Goal: Communication & Community: Connect with others

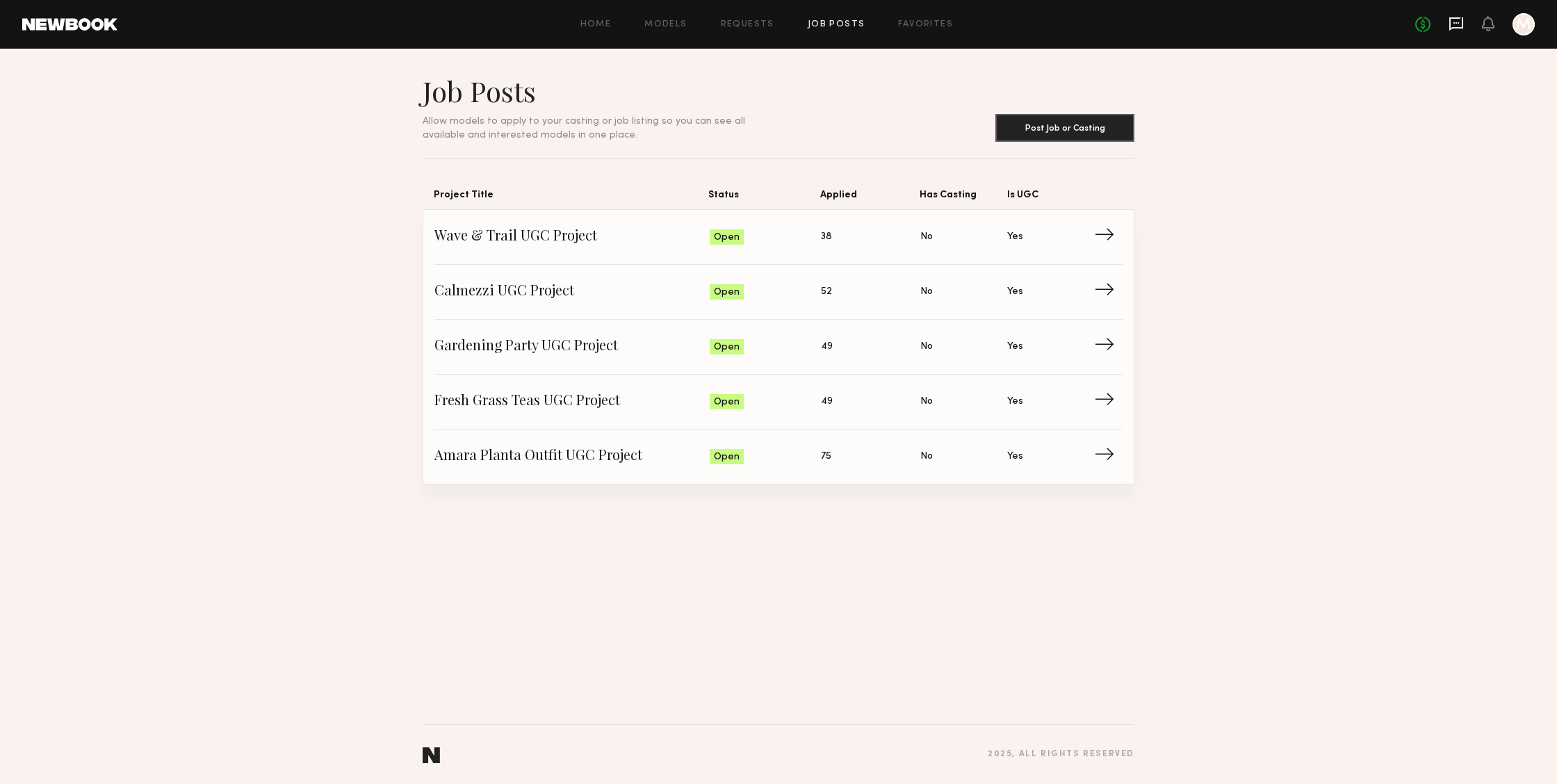
click at [1449, 20] on icon at bounding box center [1457, 24] width 15 height 15
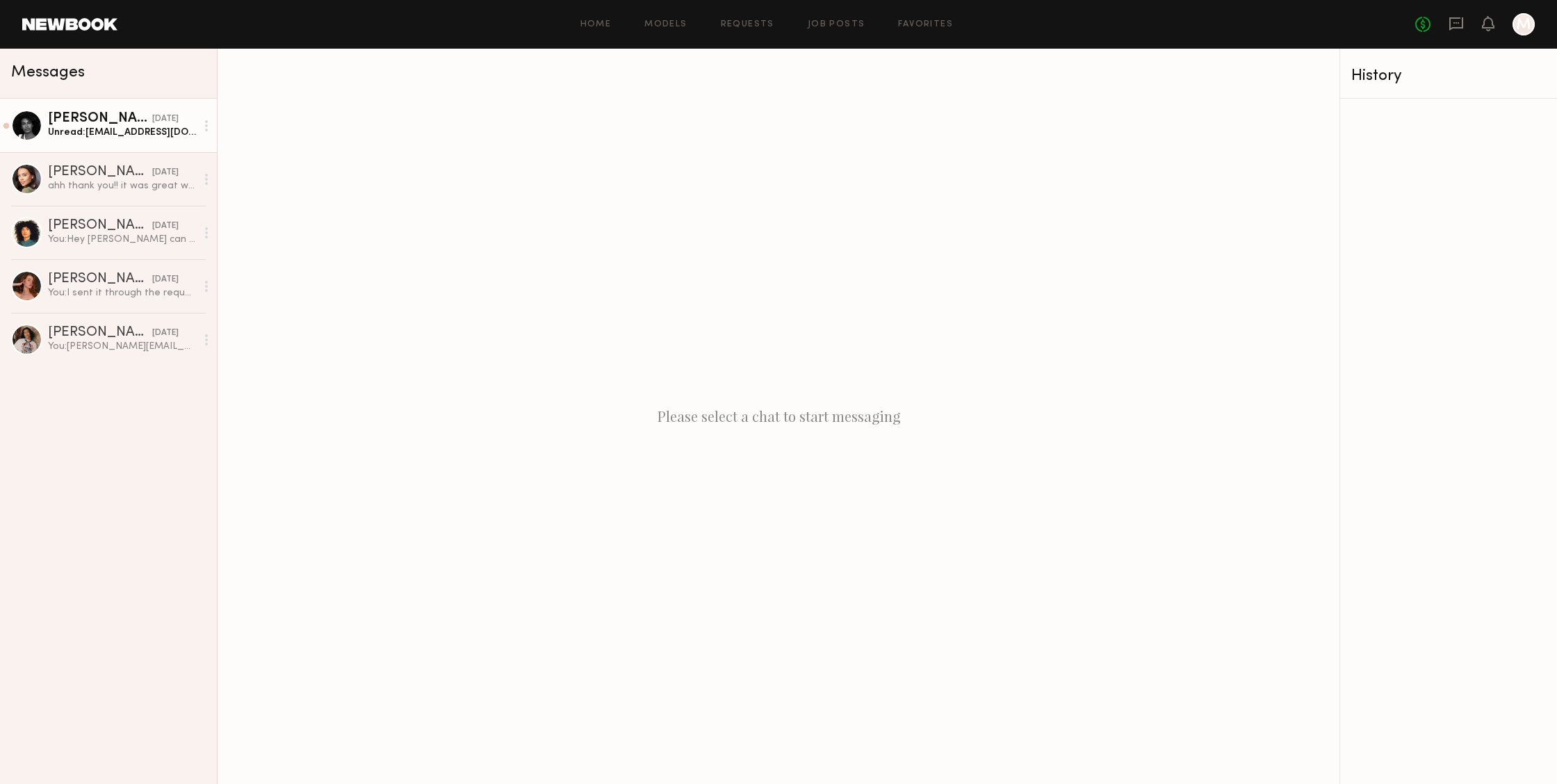
click at [149, 137] on div "Unread: [EMAIL_ADDRESS][DOMAIN_NAME] is my email as well if that is easier for …" at bounding box center [122, 132] width 148 height 14
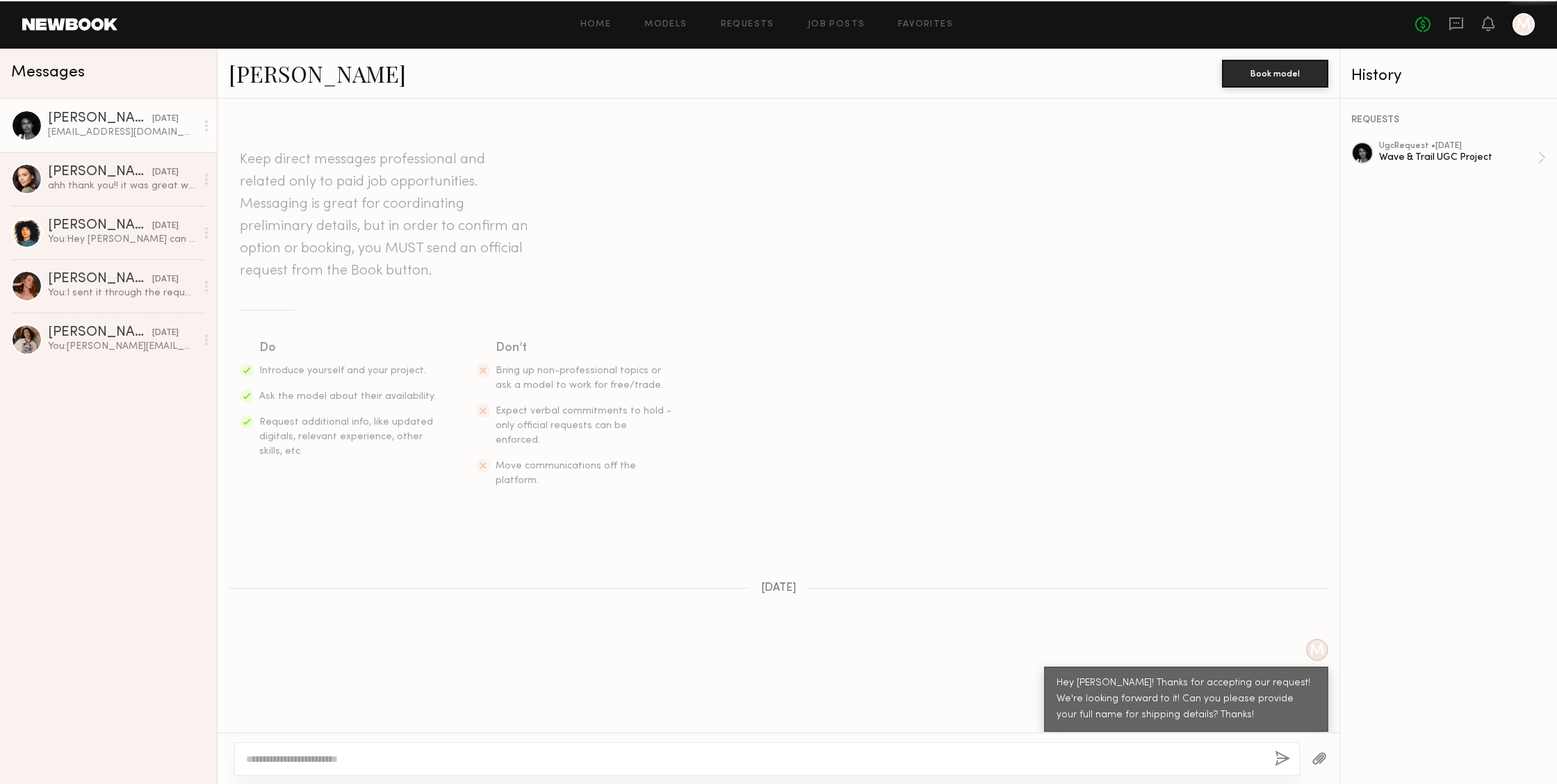
scroll to position [977, 0]
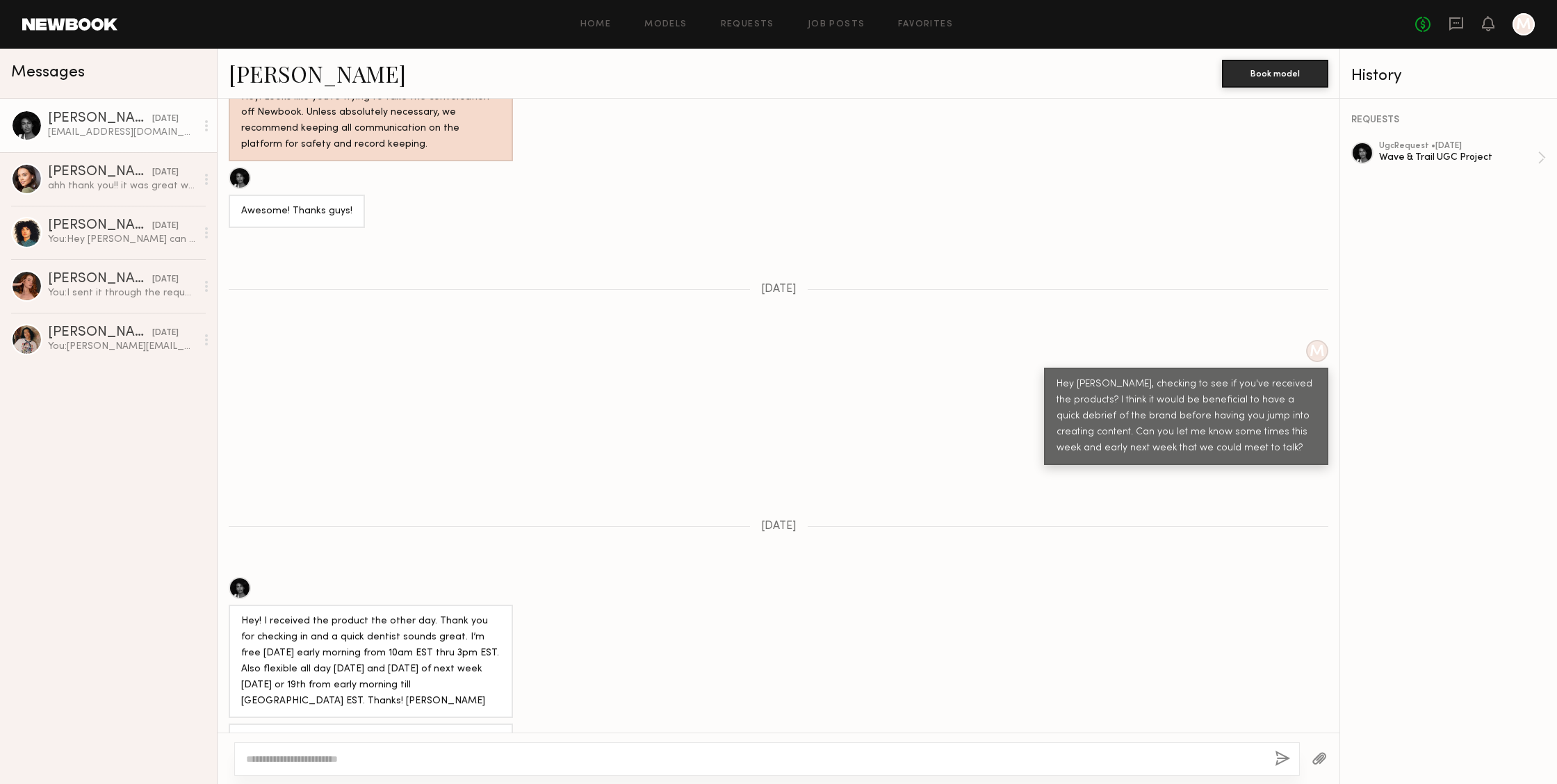
drag, startPoint x: 377, startPoint y: 687, endPoint x: 243, endPoint y: 687, distance: 134.0
click at [243, 733] on div "[EMAIL_ADDRESS][DOMAIN_NAME] is my email as well if that is easier for communic…" at bounding box center [371, 749] width 260 height 32
copy div "[EMAIL_ADDRESS][DOMAIN_NAME]"
click at [654, 724] on div "[EMAIL_ADDRESS][DOMAIN_NAME] is my email as well if that is easier for communic…" at bounding box center [778, 748] width 1123 height 49
click at [618, 753] on textarea at bounding box center [755, 759] width 1018 height 14
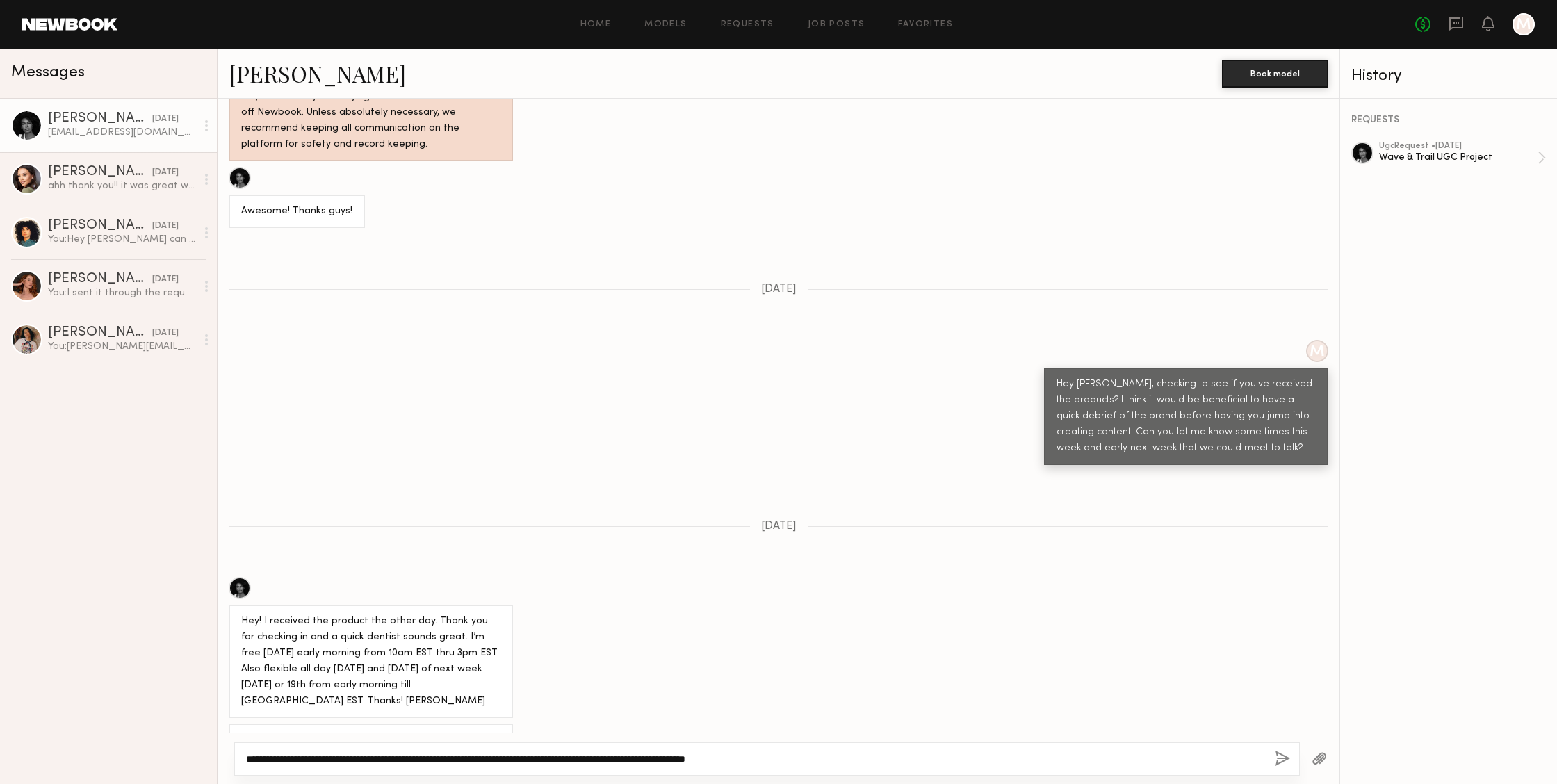
type textarea "**********"
click at [1277, 754] on button "button" at bounding box center [1283, 759] width 15 height 17
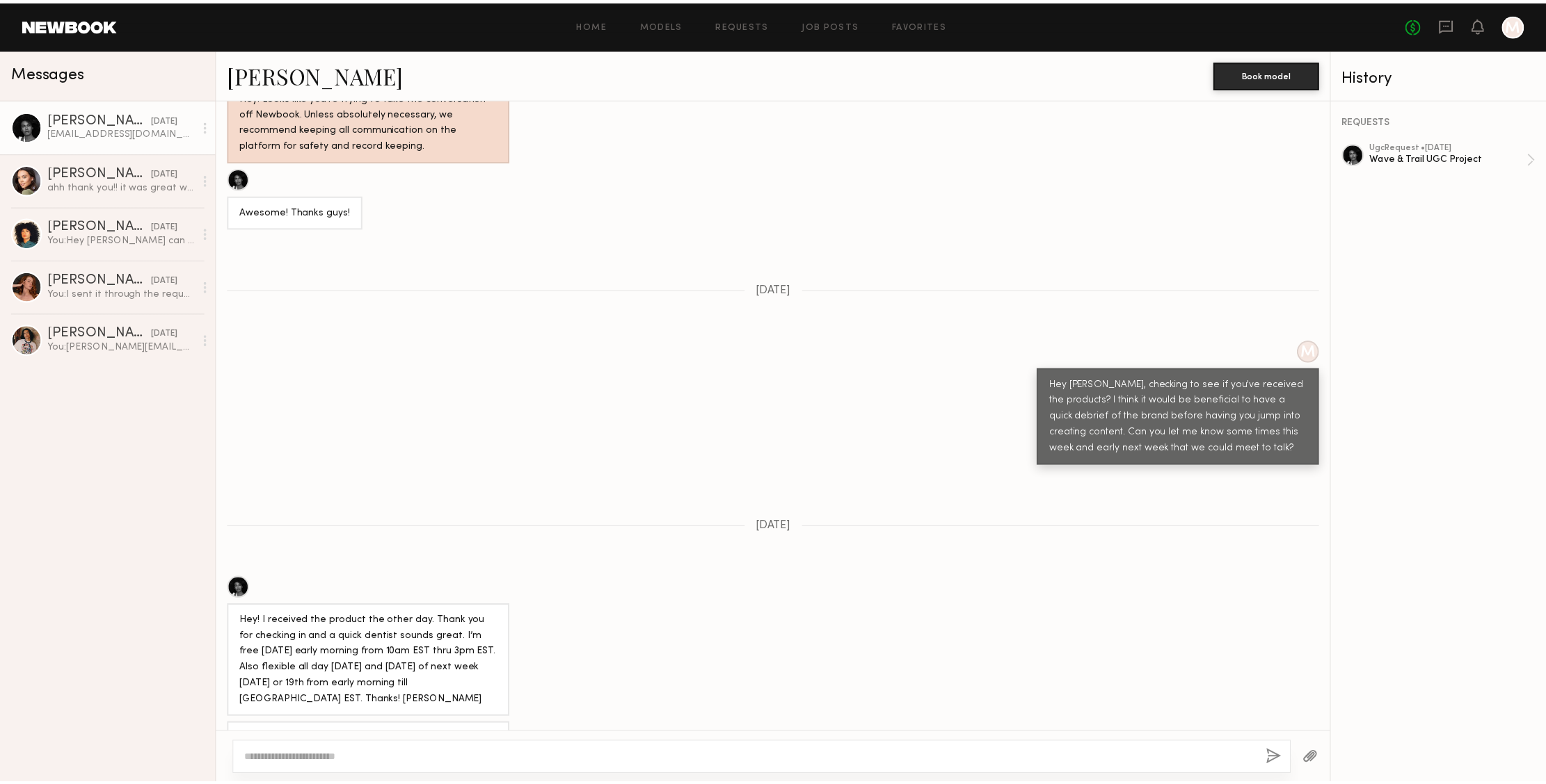
scroll to position [1257, 0]
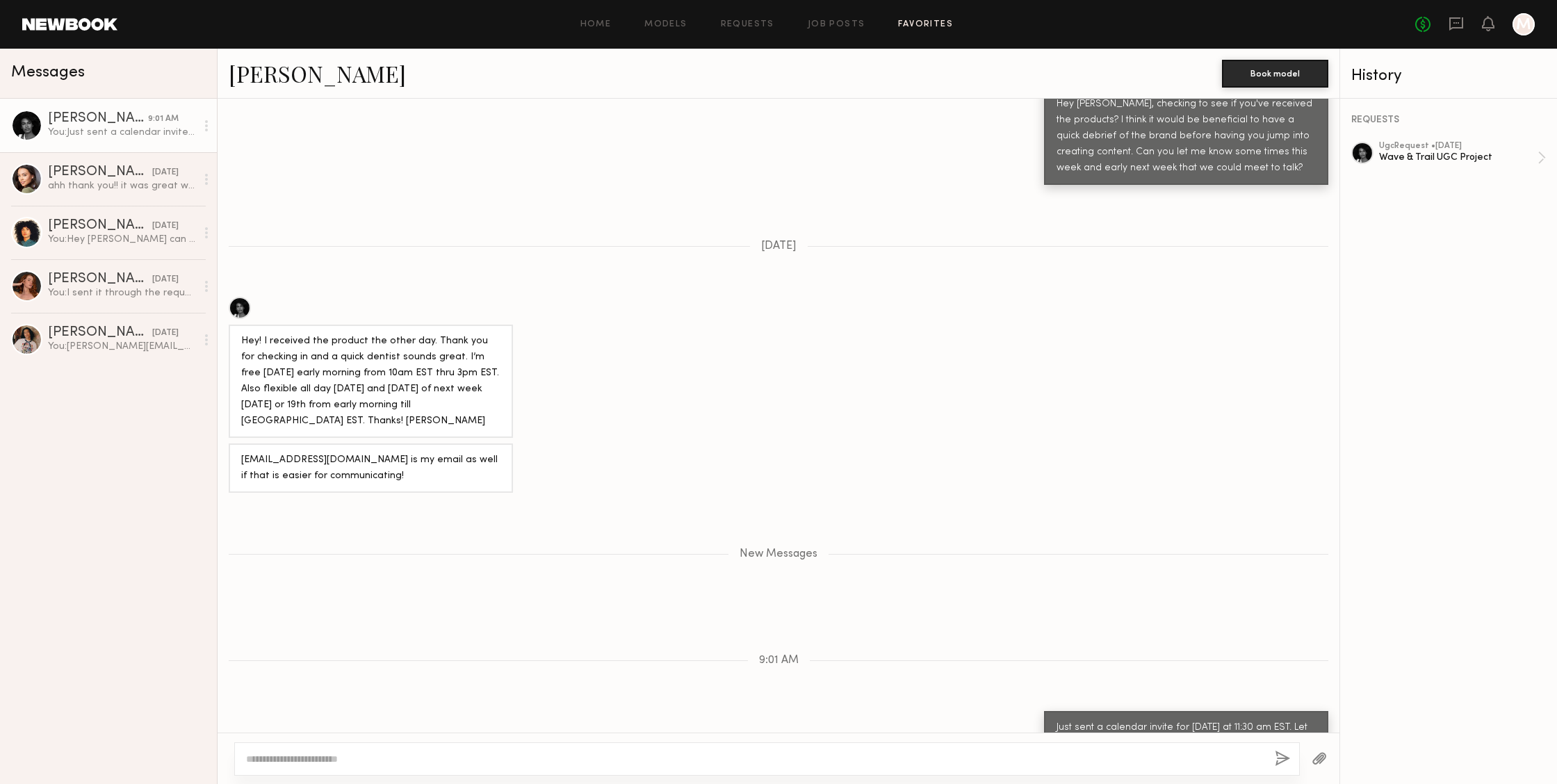
click at [905, 24] on link "Favorites" at bounding box center [926, 25] width 55 height 9
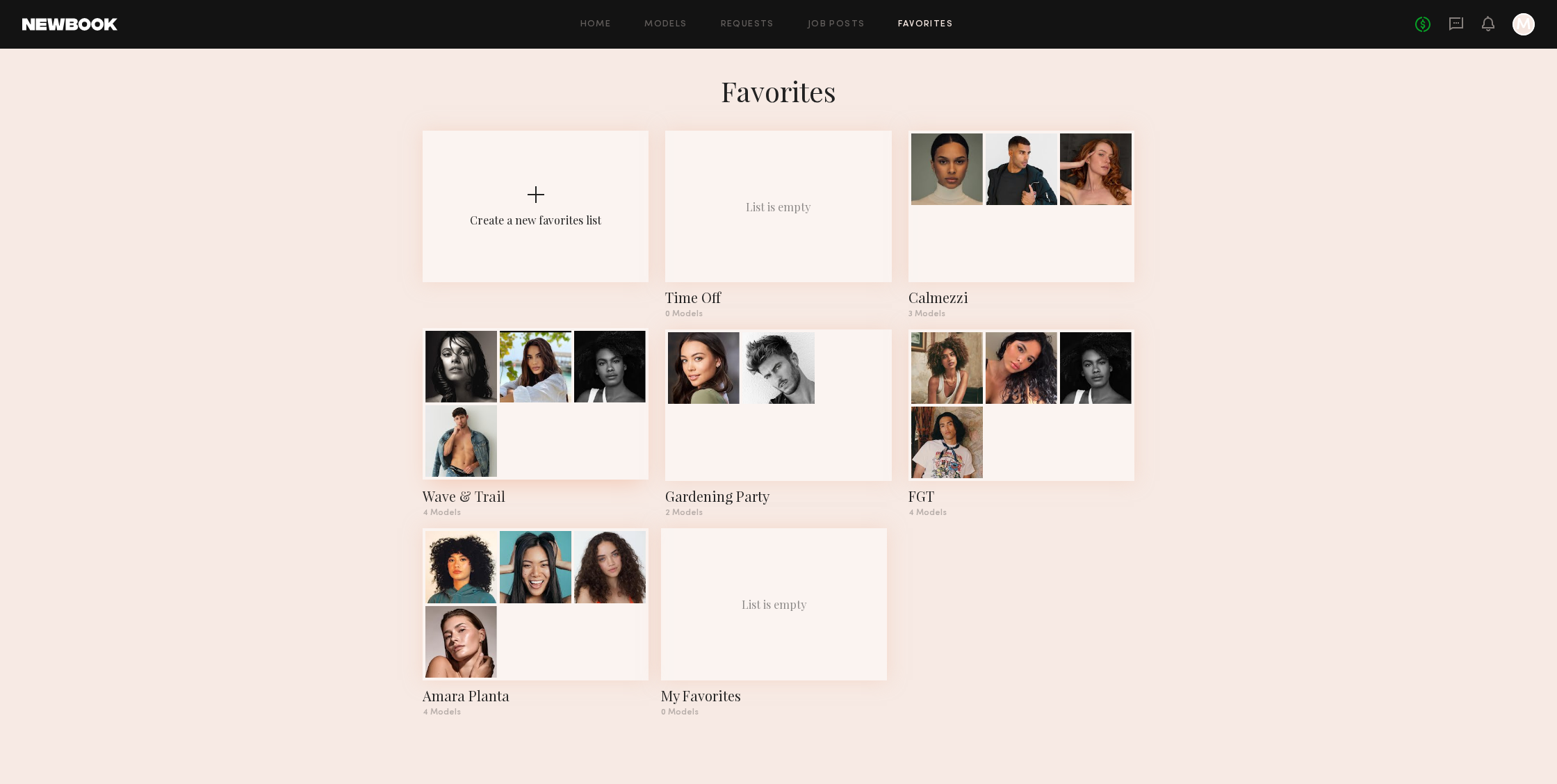
click at [626, 451] on div at bounding box center [535, 404] width 226 height 152
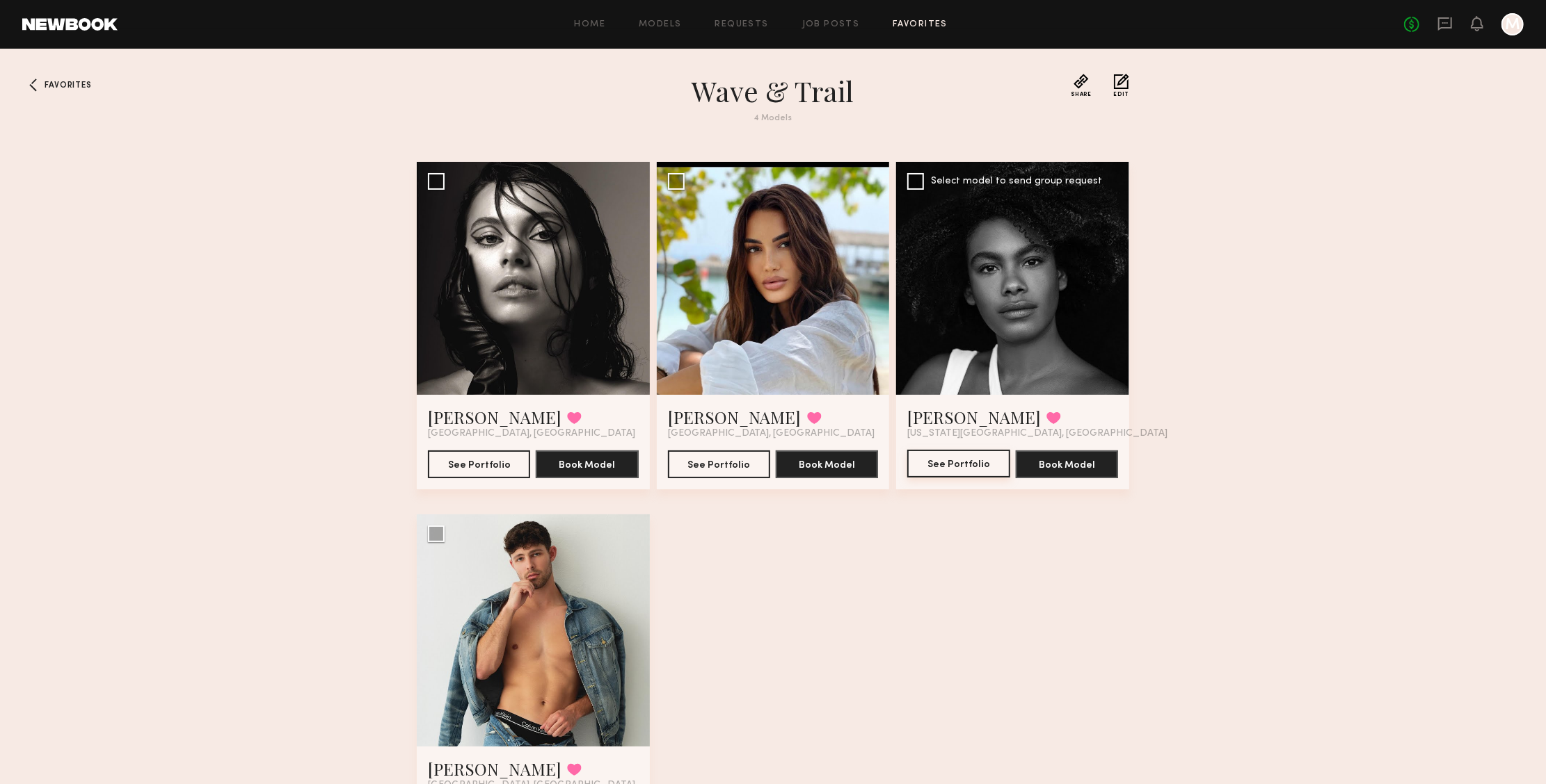
click at [969, 465] on button "See Portfolio" at bounding box center [959, 463] width 102 height 28
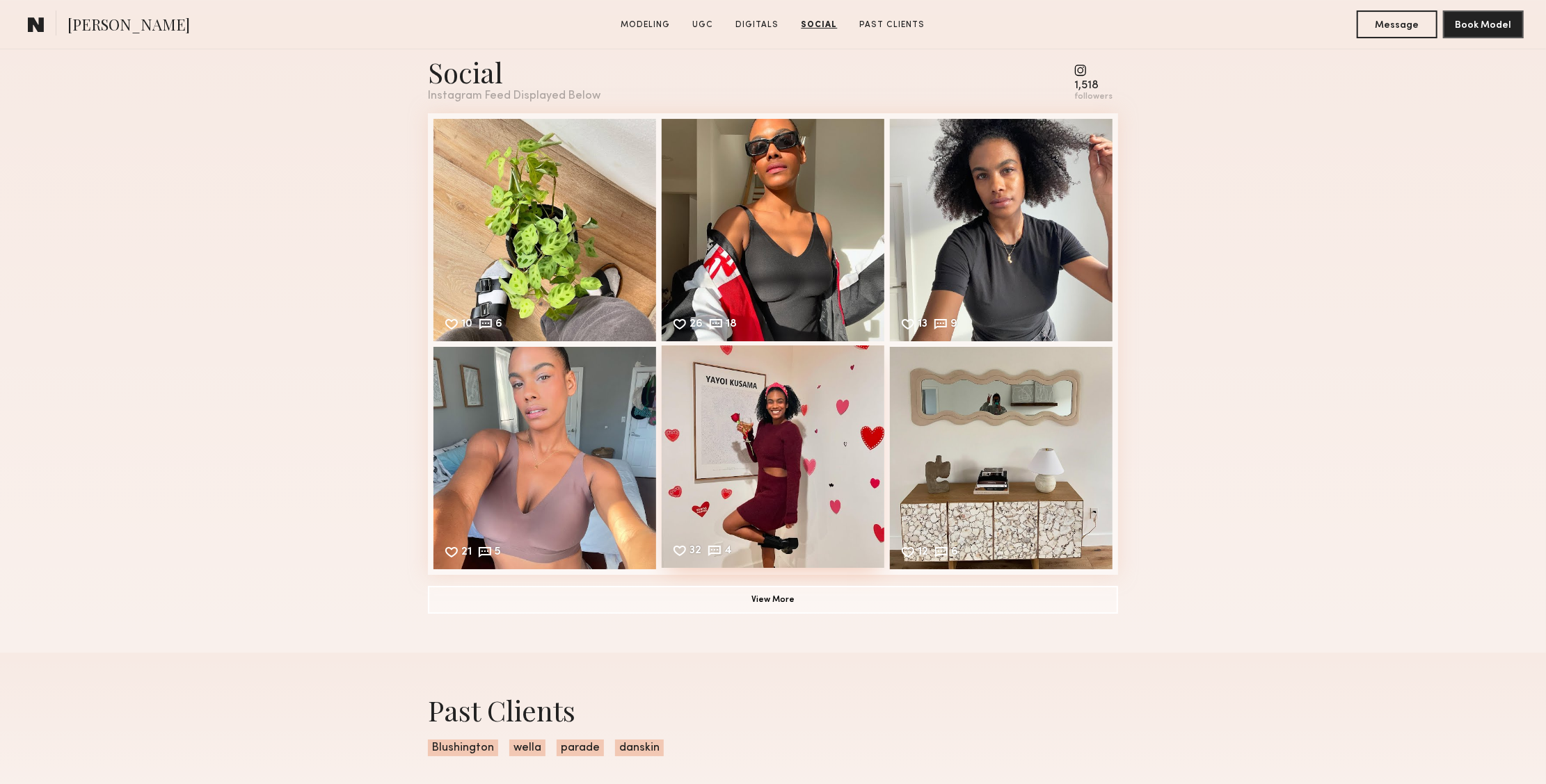
scroll to position [4014, 0]
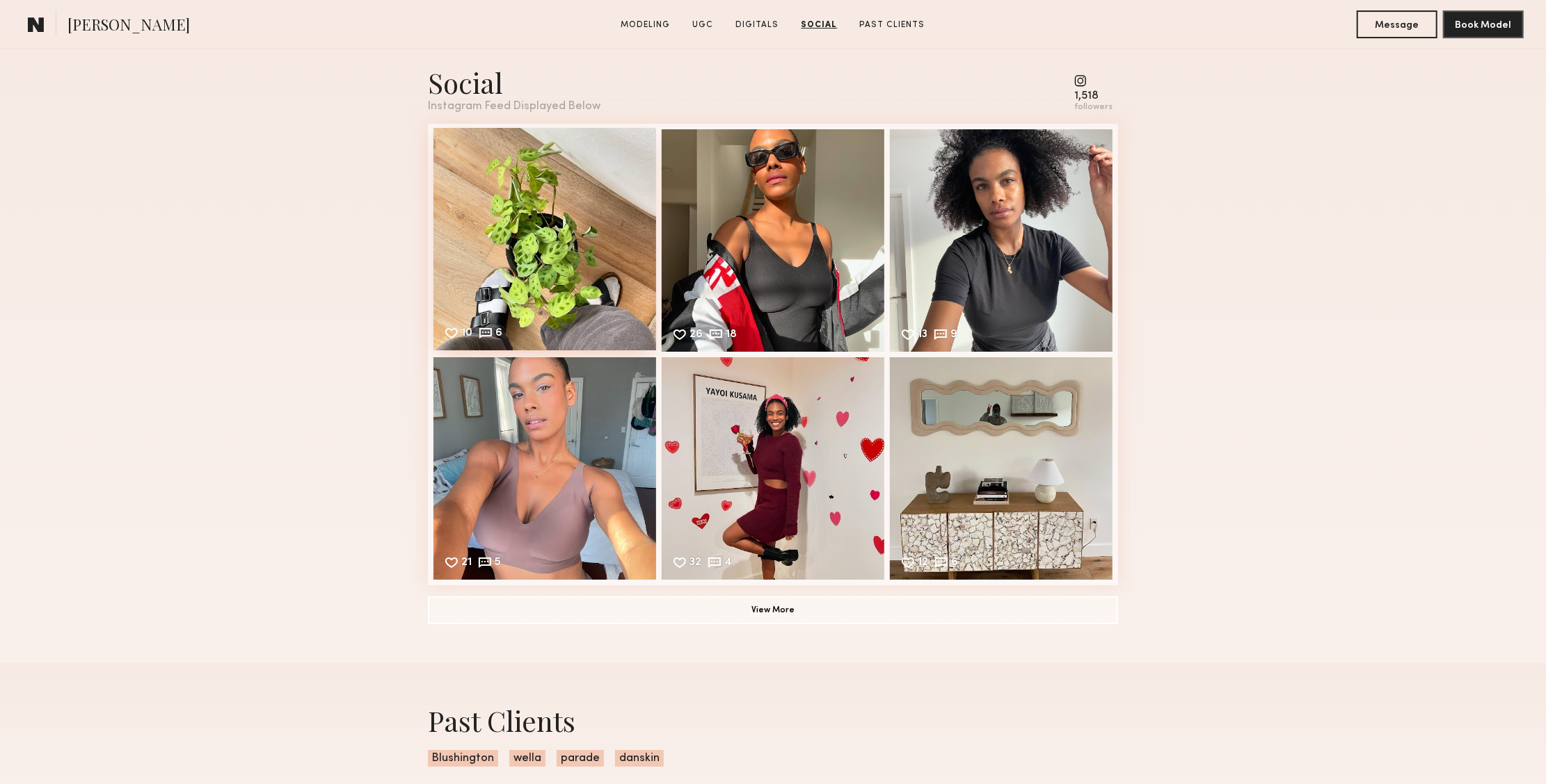
click at [615, 272] on div "10 6 Likes & comments displayed to show model’s engagement" at bounding box center [544, 239] width 222 height 222
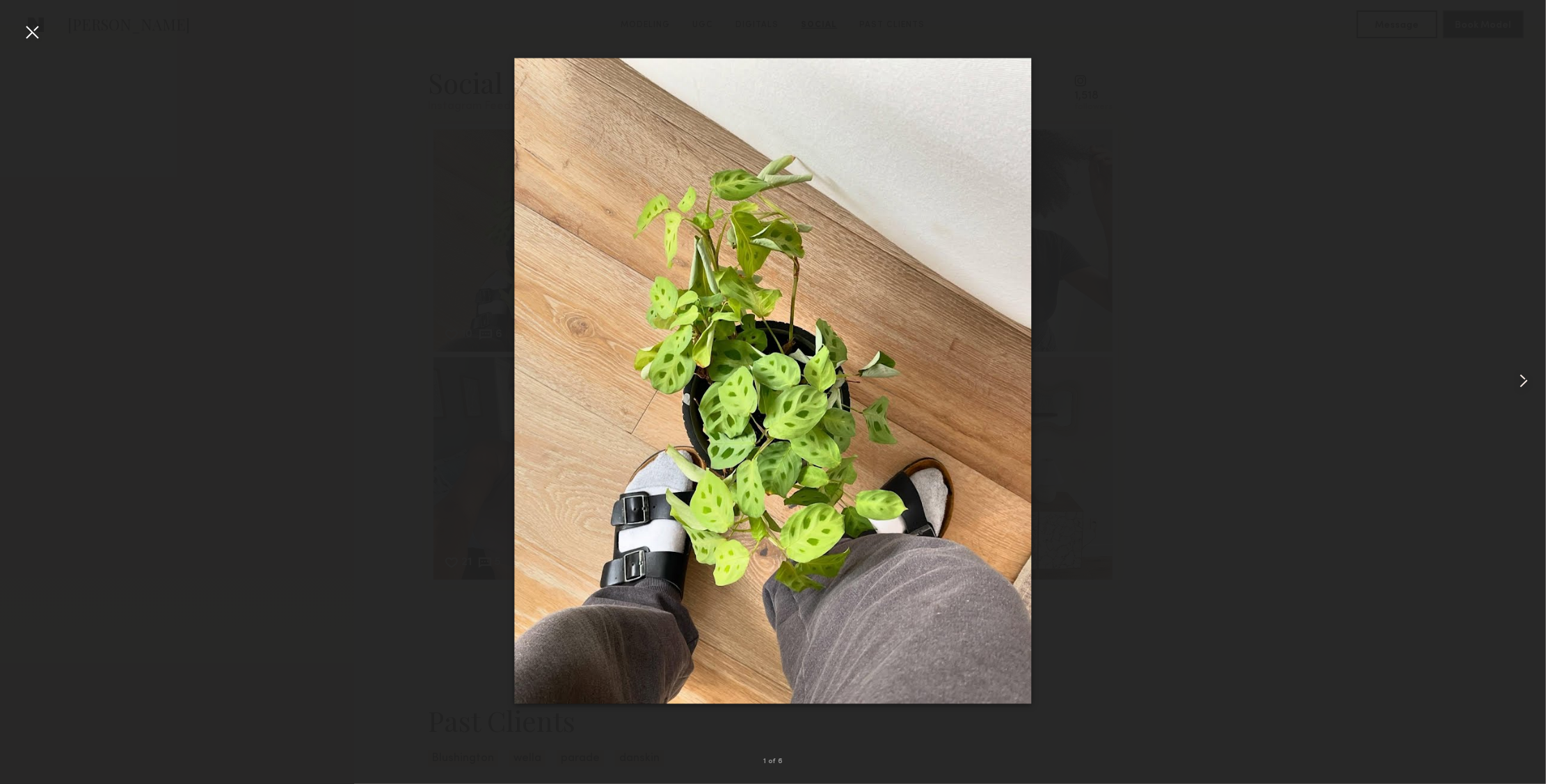
click at [1512, 383] on common-icon at bounding box center [1523, 381] width 22 height 22
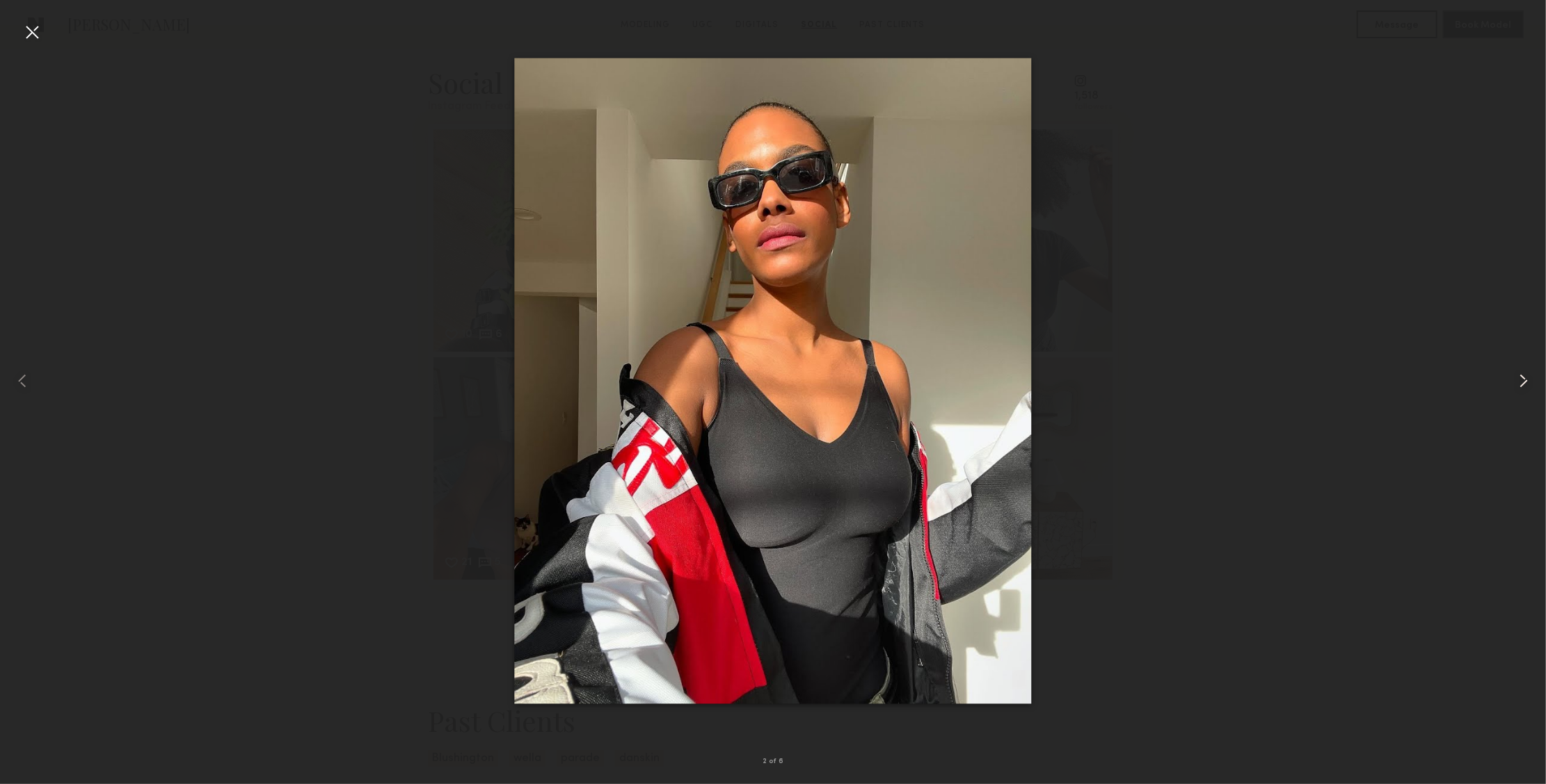
click at [1512, 383] on common-icon at bounding box center [1523, 381] width 22 height 22
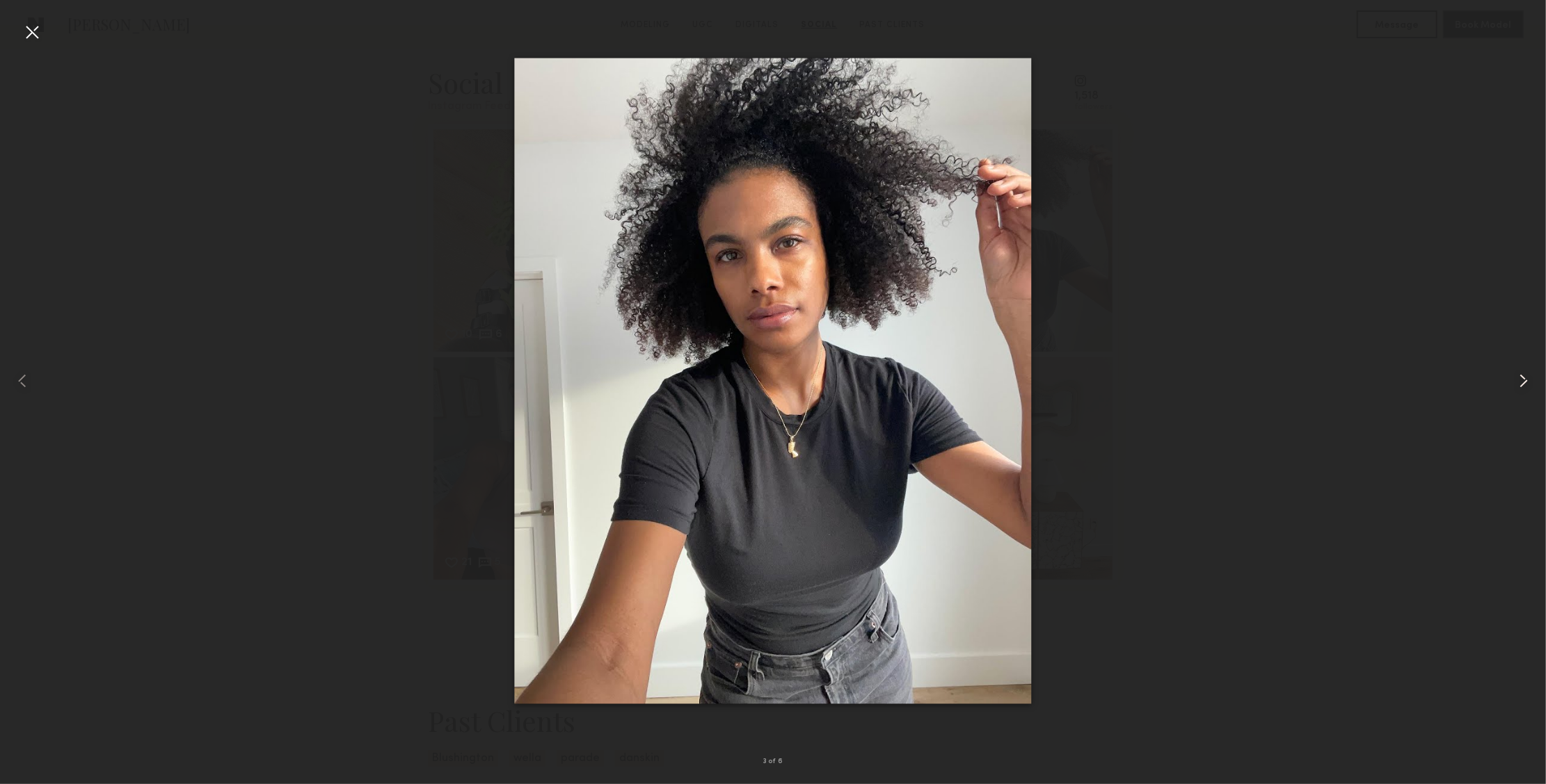
click at [1512, 383] on common-icon at bounding box center [1523, 381] width 22 height 22
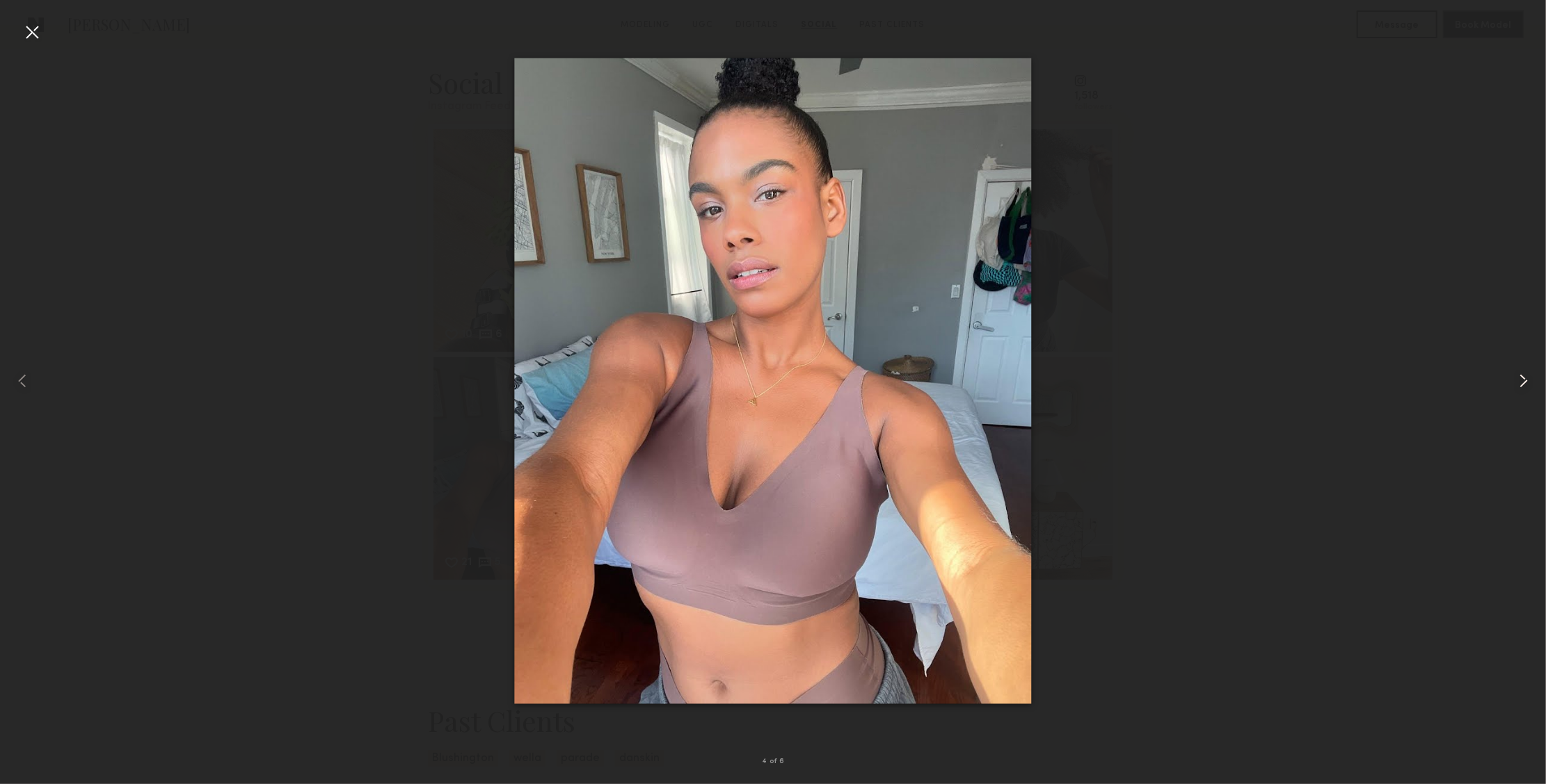
click at [1512, 383] on common-icon at bounding box center [1523, 381] width 22 height 22
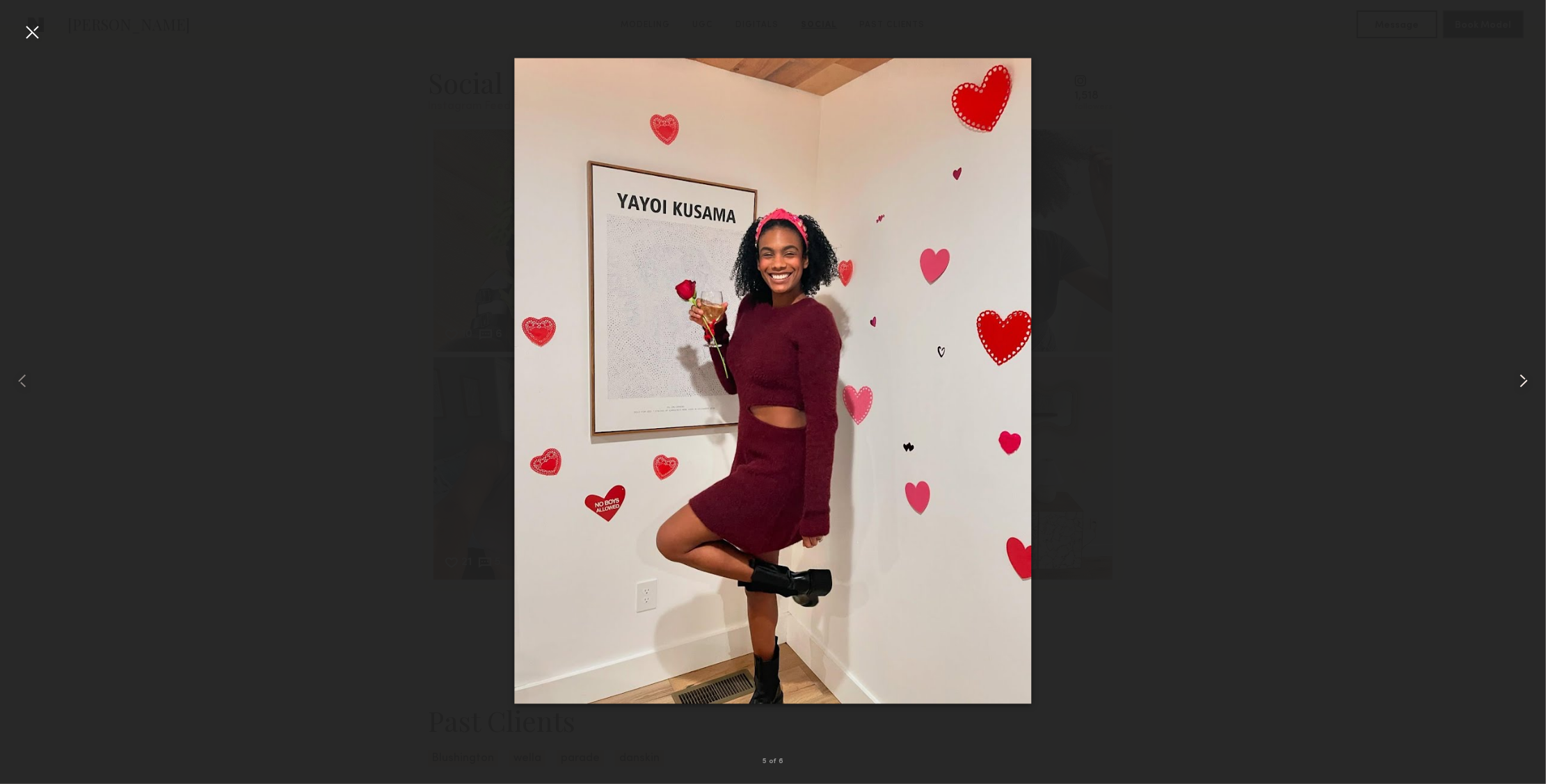
click at [1512, 383] on common-icon at bounding box center [1523, 381] width 22 height 22
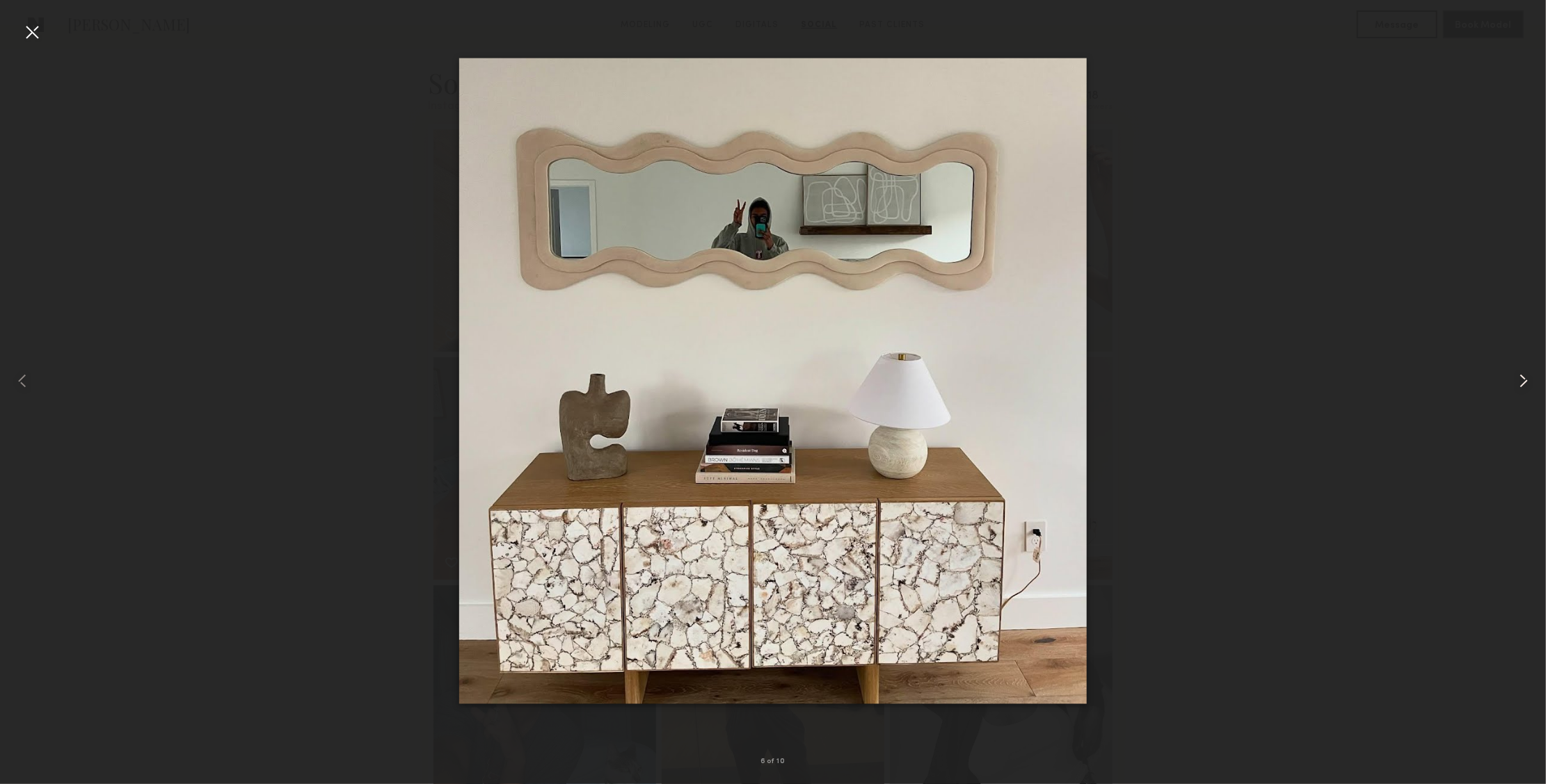
click at [1512, 383] on common-icon at bounding box center [1523, 381] width 22 height 22
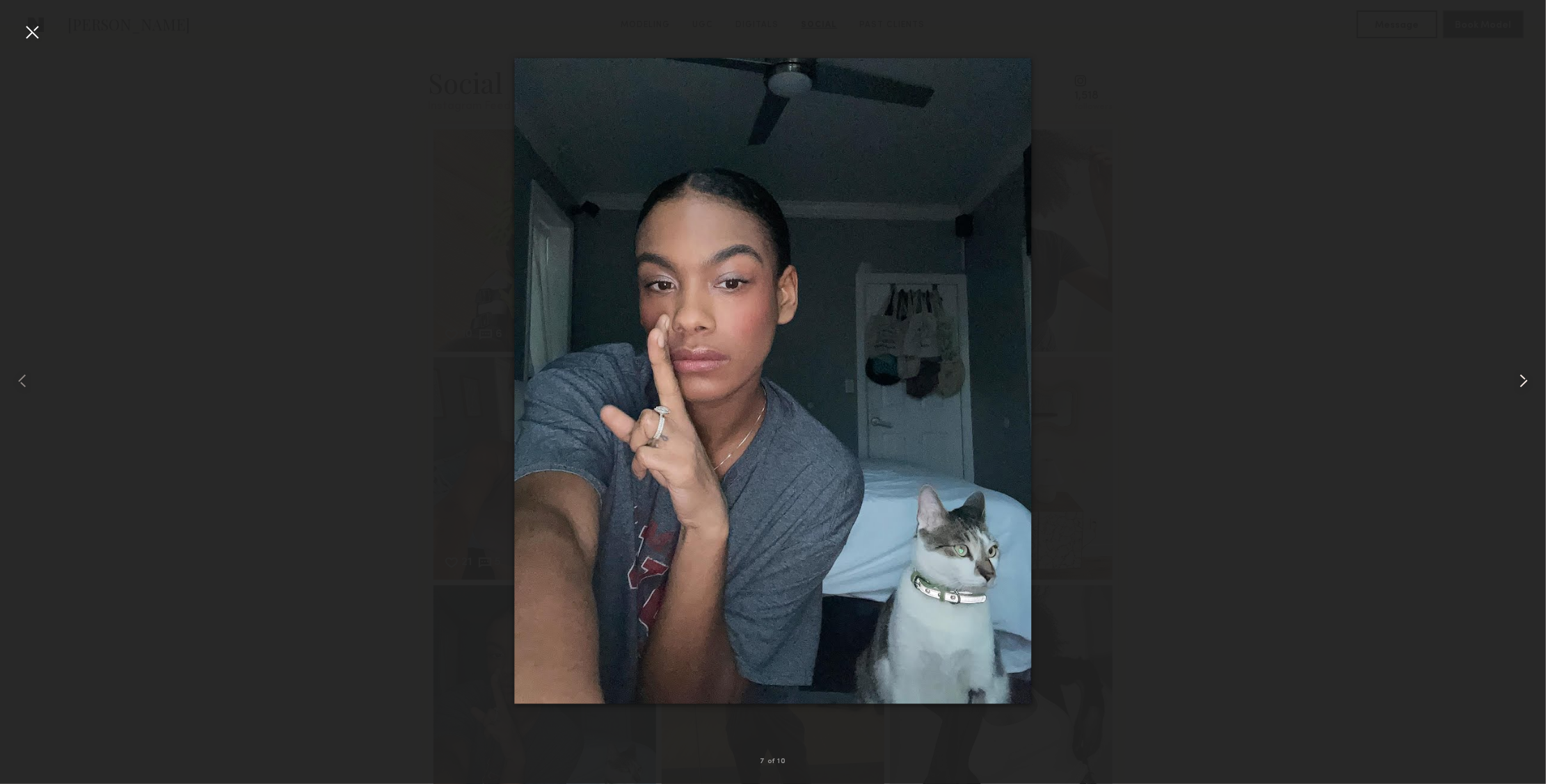
click at [1527, 379] on common-icon at bounding box center [1523, 381] width 22 height 22
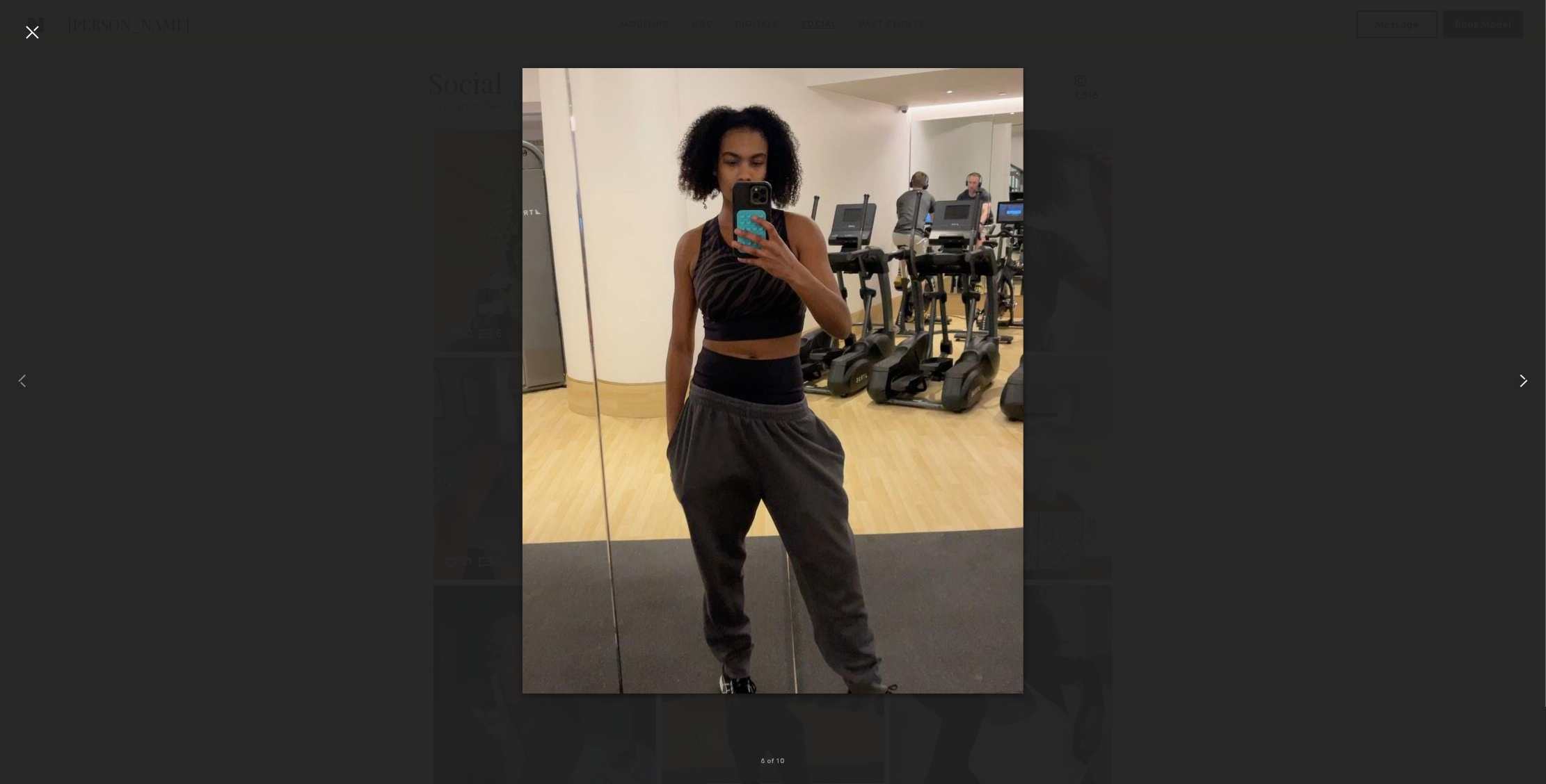
click at [1527, 379] on common-icon at bounding box center [1523, 381] width 22 height 22
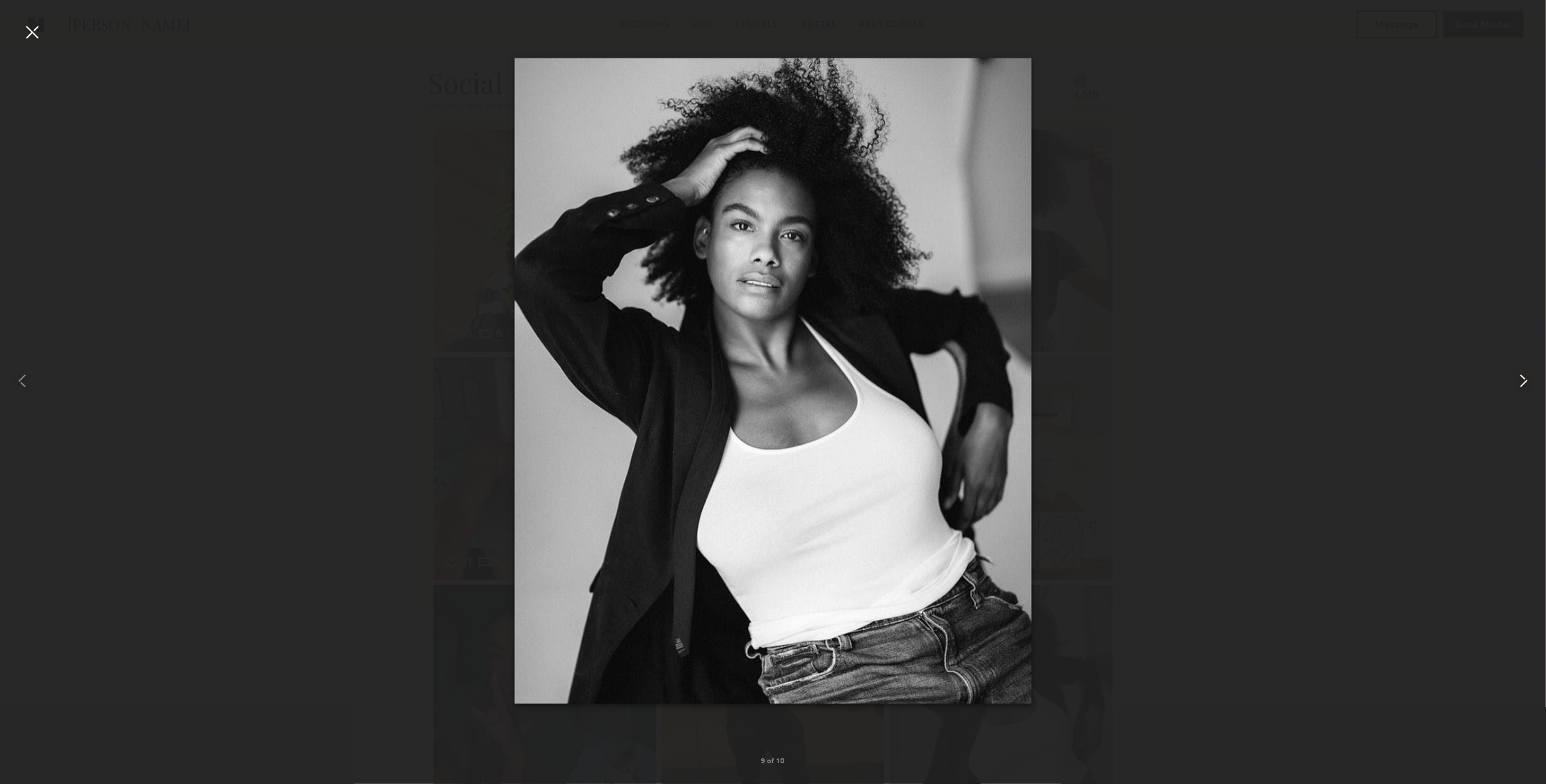
click at [1527, 379] on common-icon at bounding box center [1523, 381] width 22 height 22
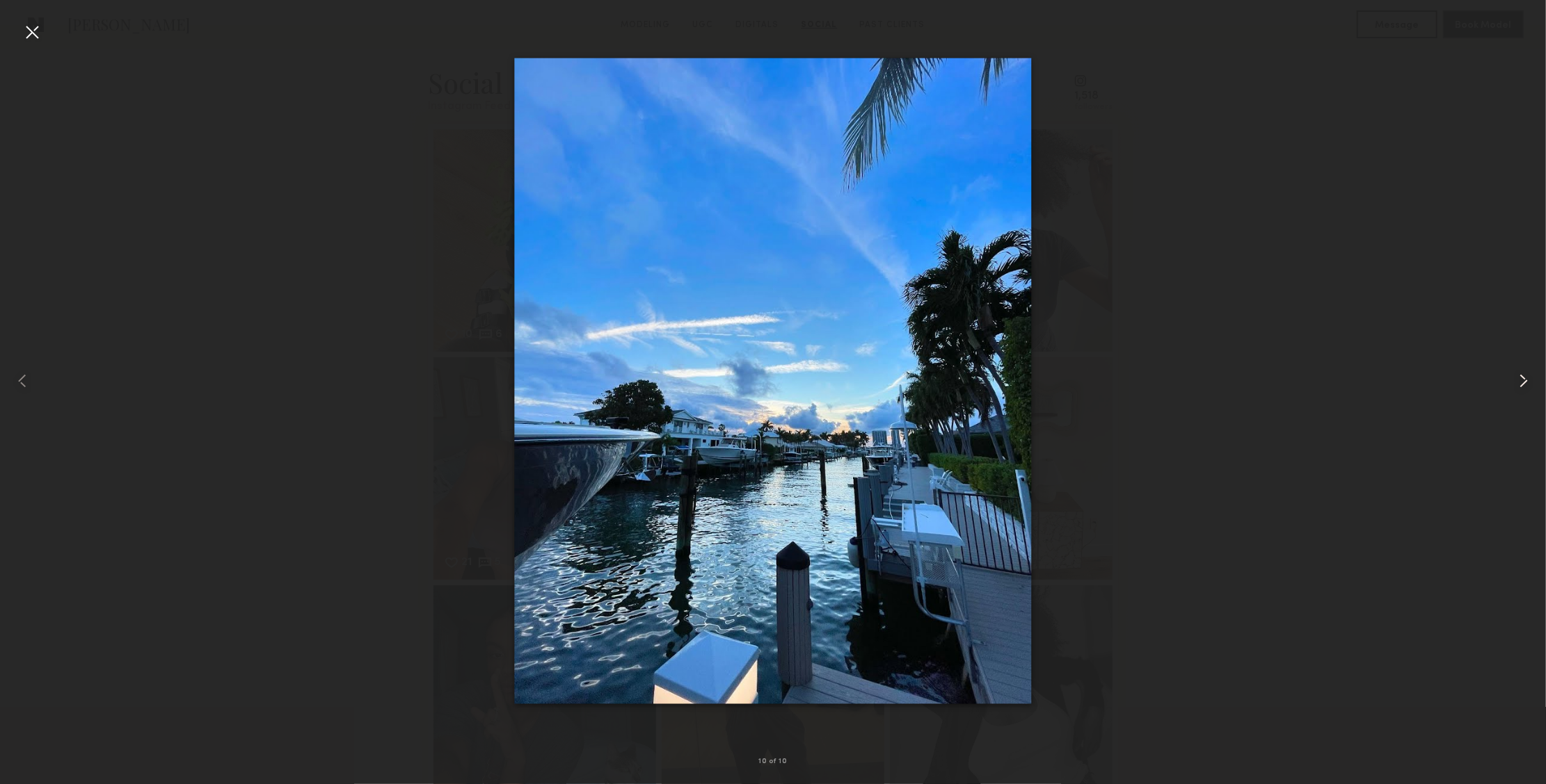
click at [1527, 379] on common-icon at bounding box center [1523, 381] width 22 height 22
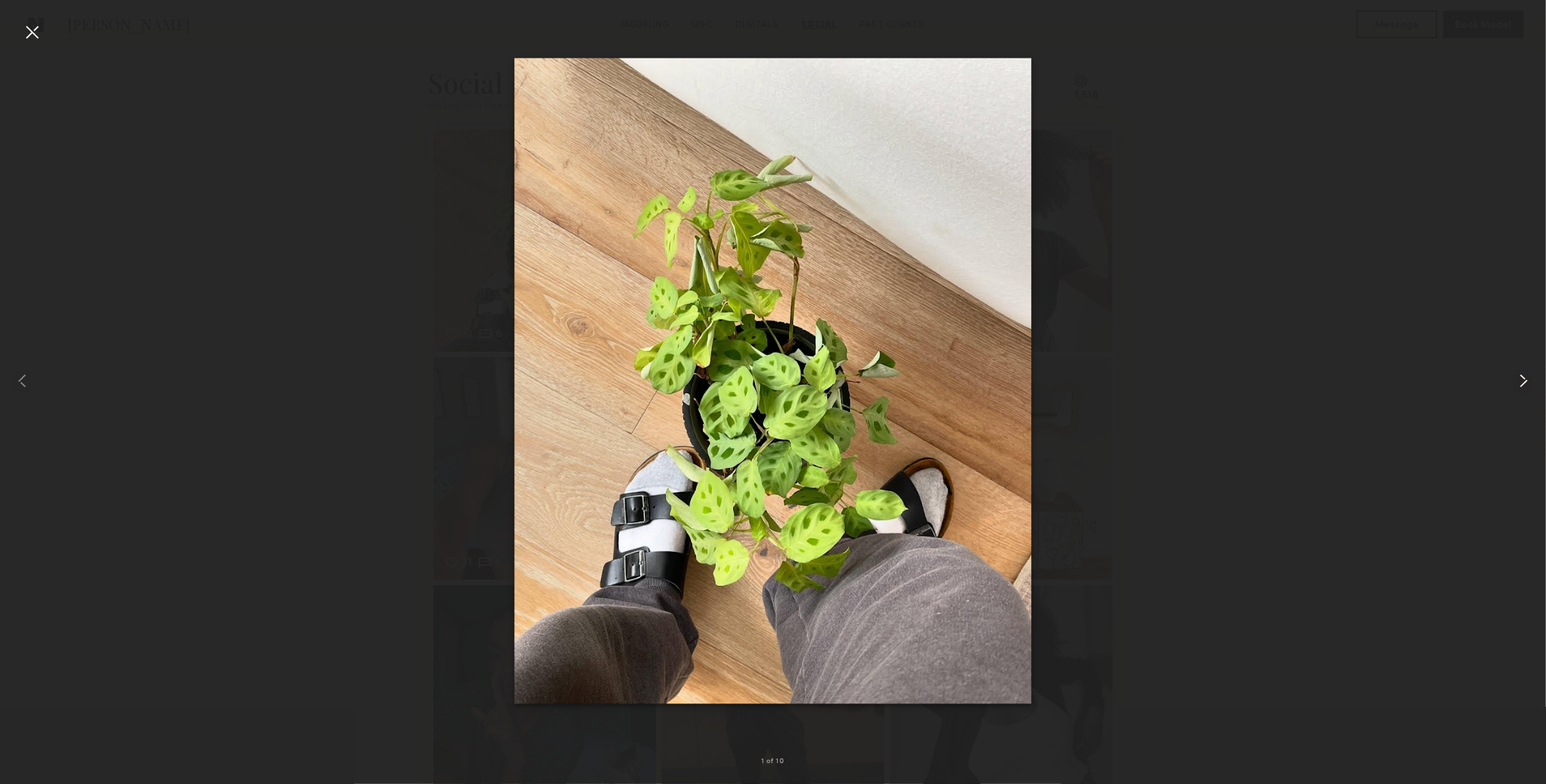
click at [1527, 379] on common-icon at bounding box center [1523, 381] width 22 height 22
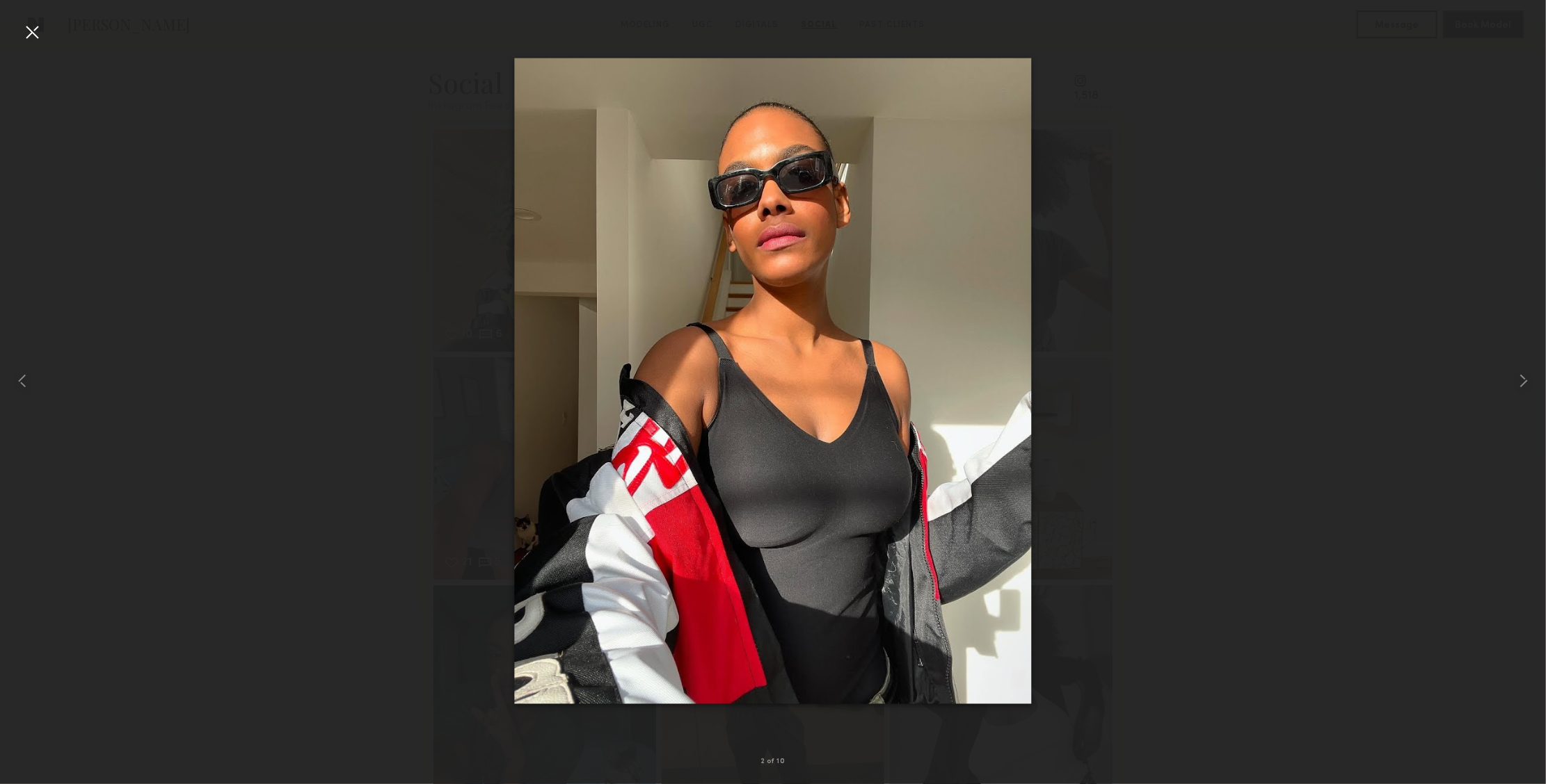
click at [41, 36] on div at bounding box center [32, 32] width 22 height 22
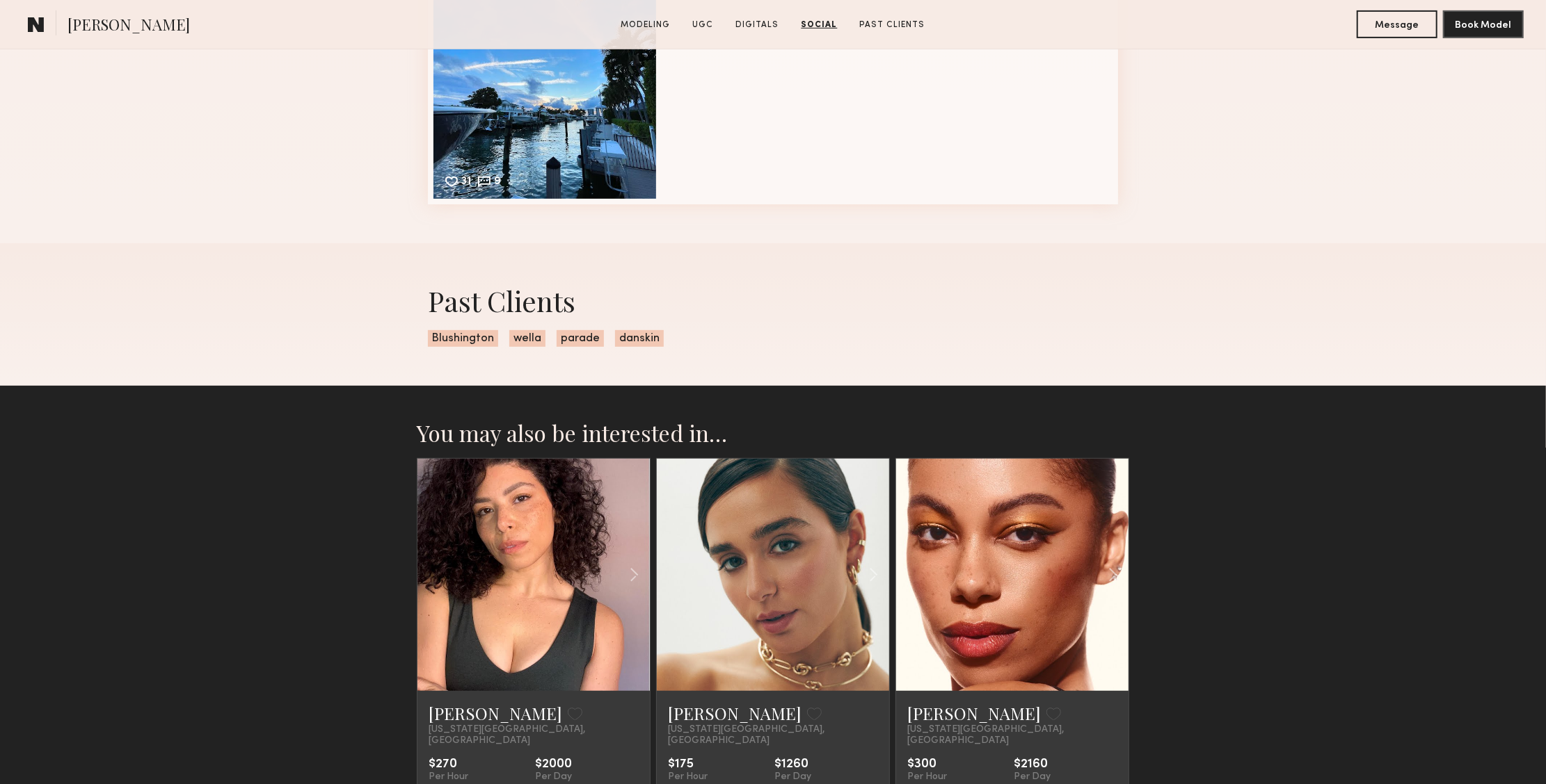
scroll to position [4863, 0]
